Goal: Find specific page/section: Find specific page/section

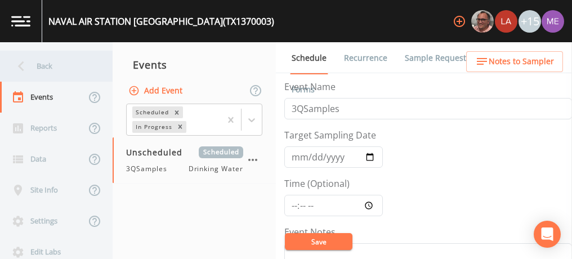
scroll to position [277, 0]
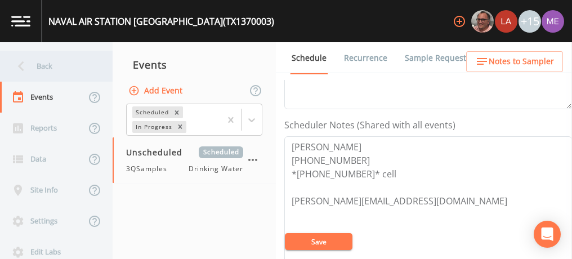
click at [34, 72] on div "Back" at bounding box center [50, 66] width 101 height 31
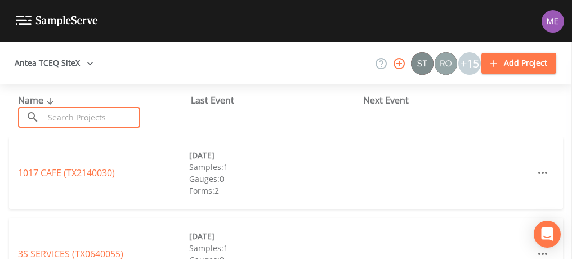
click at [71, 122] on input "text" at bounding box center [92, 117] width 96 height 21
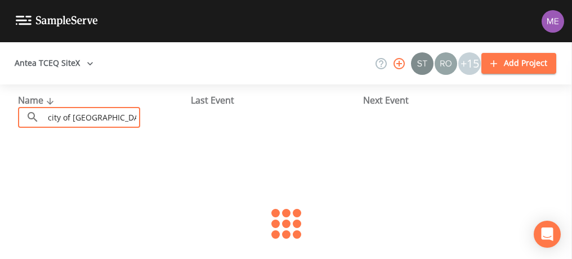
type input "city of [GEOGRAPHIC_DATA]"
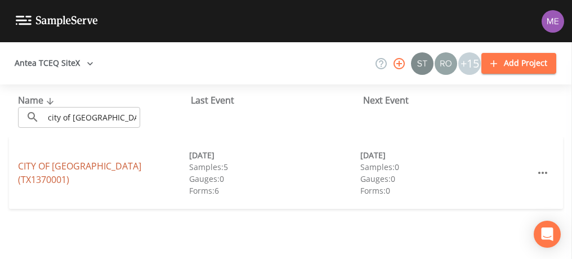
click at [80, 174] on link "CITY OF [GEOGRAPHIC_DATA] (TX1370001)" at bounding box center [79, 173] width 123 height 26
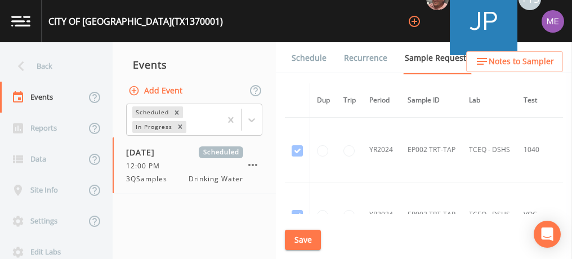
click at [312, 63] on link "Schedule" at bounding box center [309, 58] width 38 height 32
